Goal: Task Accomplishment & Management: Complete application form

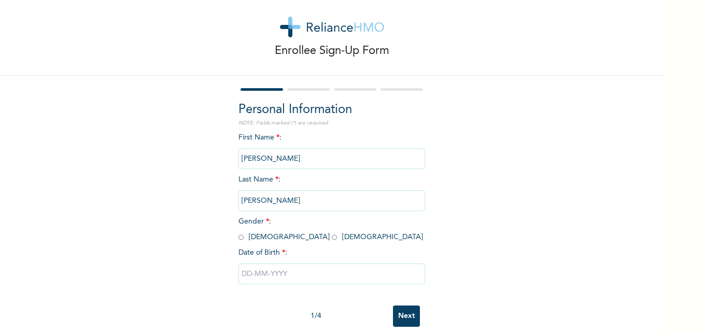
scroll to position [32, 0]
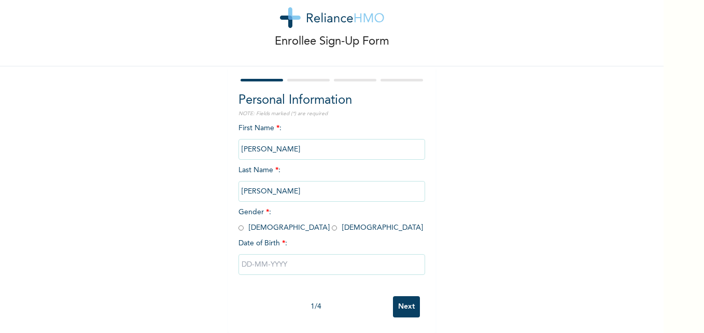
click at [332, 223] on input "radio" at bounding box center [334, 228] width 5 height 10
radio input "true"
click at [285, 260] on input "text" at bounding box center [331, 264] width 187 height 21
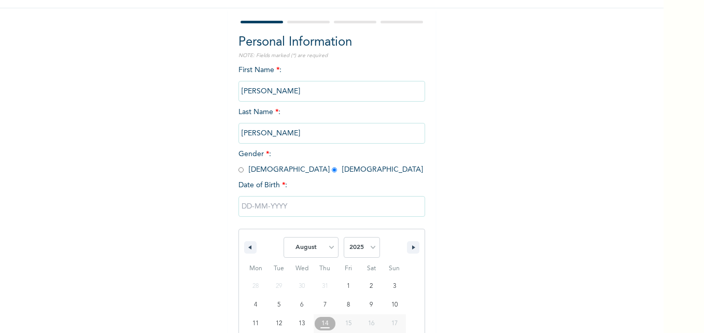
scroll to position [138, 0]
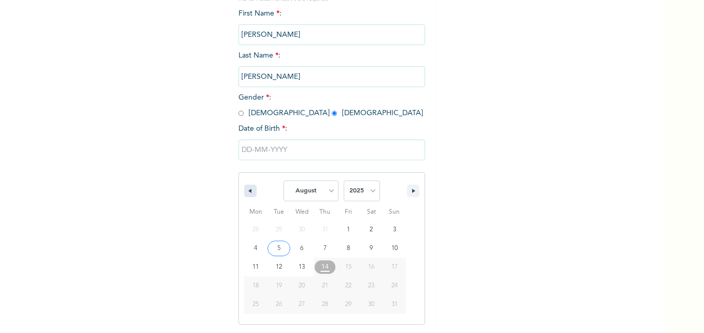
click at [247, 192] on icon "button" at bounding box center [248, 191] width 5 height 4
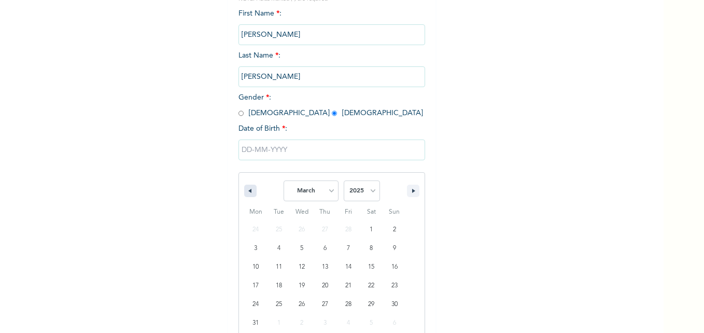
click at [247, 192] on icon "button" at bounding box center [248, 191] width 5 height 4
click at [247, 190] on icon "button" at bounding box center [248, 191] width 5 height 4
select select "0"
click at [368, 191] on select "2025 2024 2023 2022 2021 2020 2019 2018 2017 2016 2015 2014 2013 2012 2011 2010…" at bounding box center [362, 190] width 36 height 21
select select "1996"
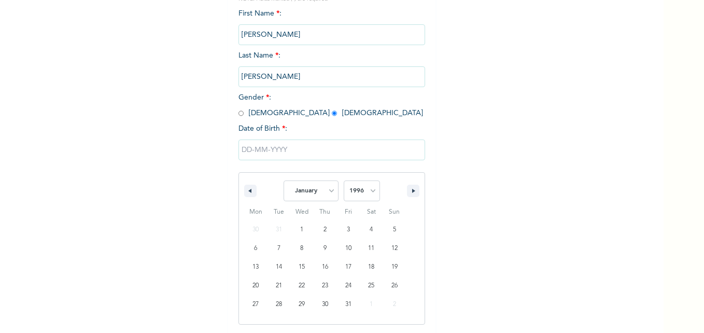
click at [344, 181] on select "2025 2024 2023 2022 2021 2020 2019 2018 2017 2016 2015 2014 2013 2012 2011 2010…" at bounding box center [362, 190] width 36 height 21
type input "01/06/1996"
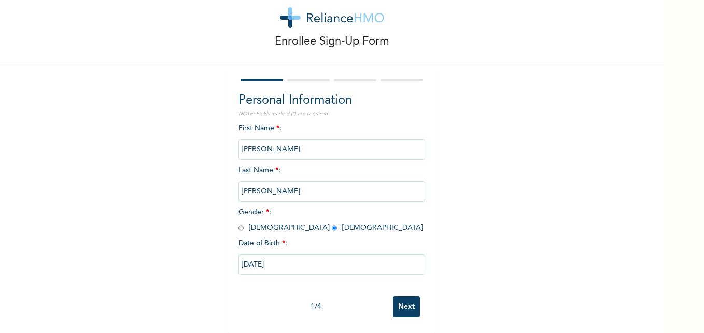
click at [400, 296] on input "Next" at bounding box center [406, 306] width 27 height 21
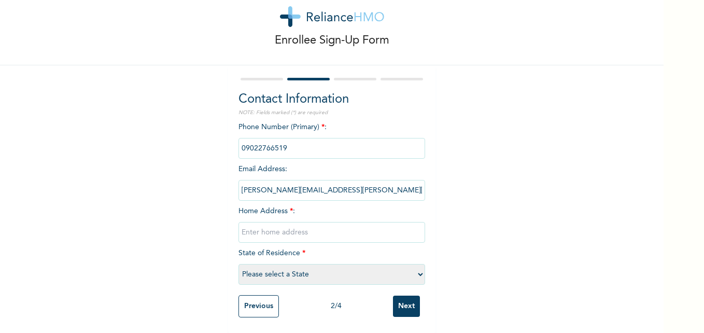
scroll to position [33, 0]
drag, startPoint x: 266, startPoint y: 246, endPoint x: 246, endPoint y: 297, distance: 55.0
click at [246, 297] on form "Contact Information NOTE: Fields marked (*) are required Phone Number (Primary)…" at bounding box center [331, 199] width 187 height 247
click at [246, 297] on input "Previous" at bounding box center [258, 306] width 40 height 22
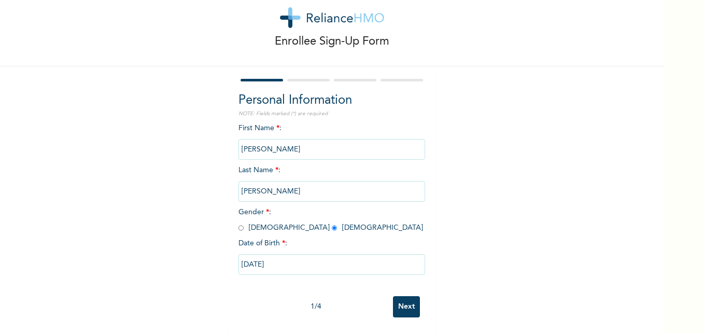
click at [403, 301] on input "Next" at bounding box center [406, 306] width 27 height 21
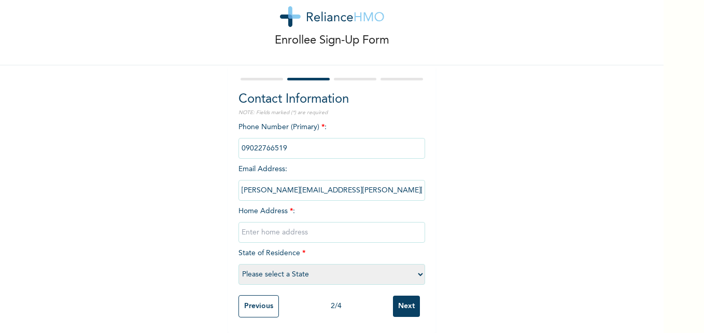
click at [248, 295] on input "Previous" at bounding box center [258, 306] width 40 height 22
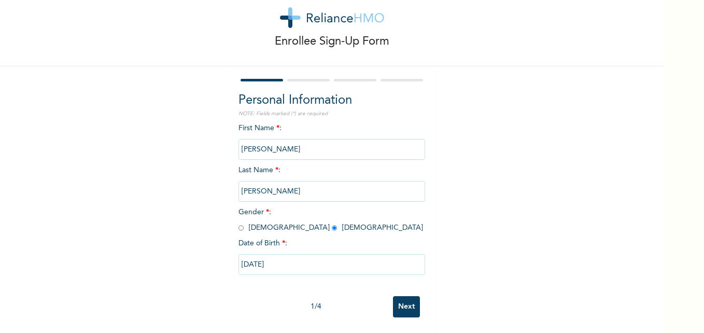
click at [403, 299] on input "Next" at bounding box center [406, 306] width 27 height 21
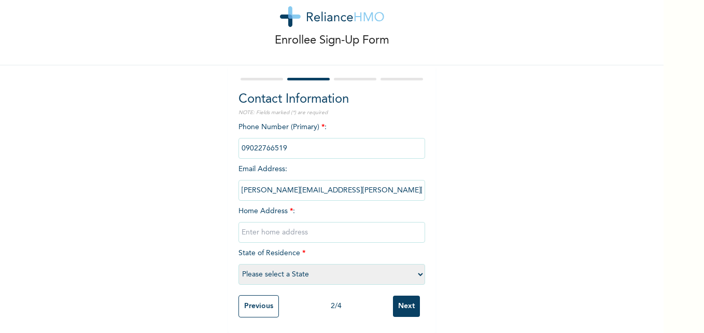
click at [251, 230] on input "text" at bounding box center [331, 232] width 187 height 21
type input "41b, Opeloyeru street, Ba"
